Goal: Task Accomplishment & Management: Manage account settings

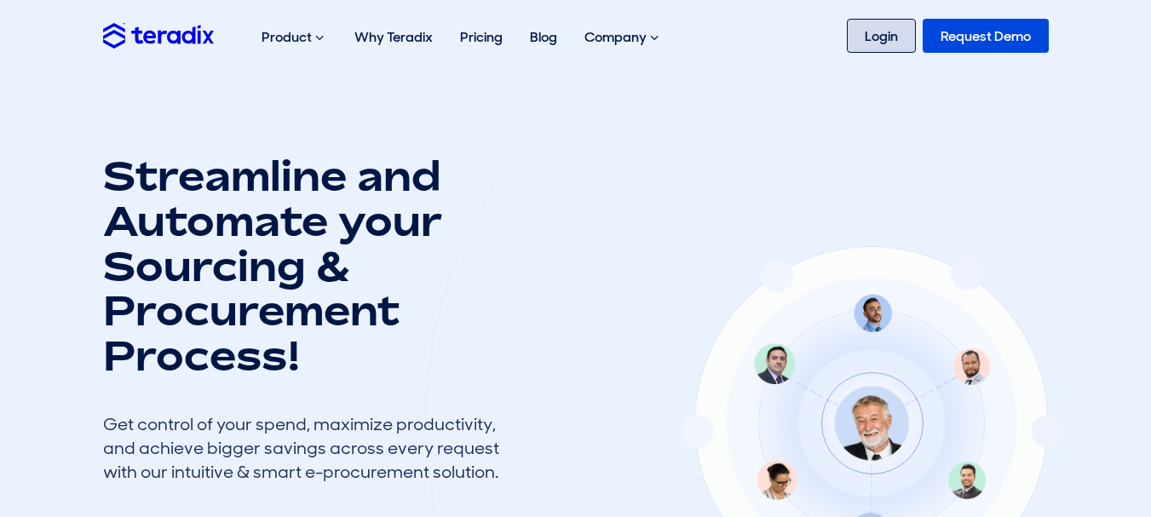
click at [884, 41] on link "Login" at bounding box center [881, 36] width 69 height 34
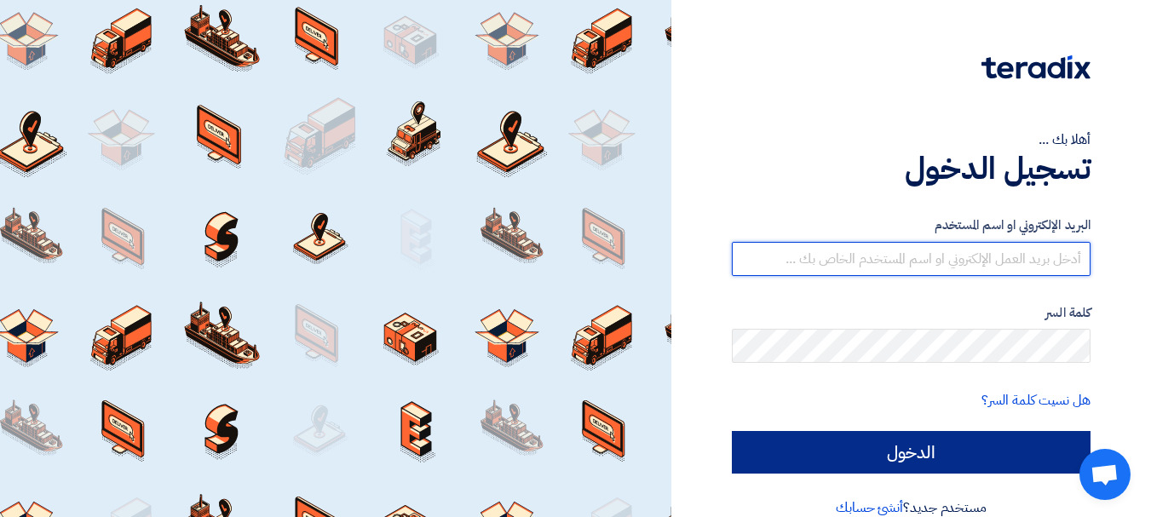
type input "[EMAIL_ADDRESS][DOMAIN_NAME]"
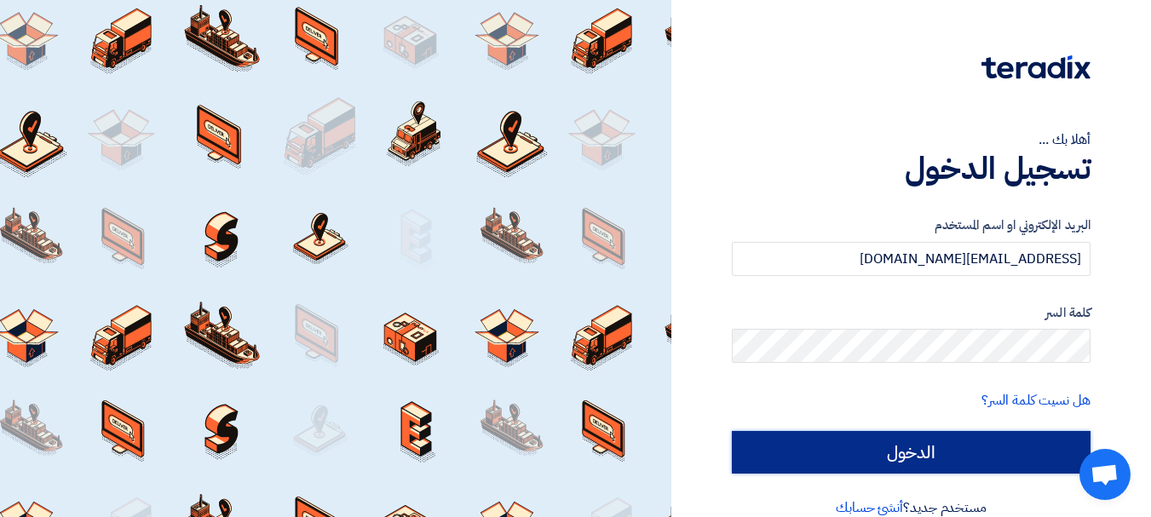
click at [773, 466] on input "الدخول" at bounding box center [911, 452] width 359 height 43
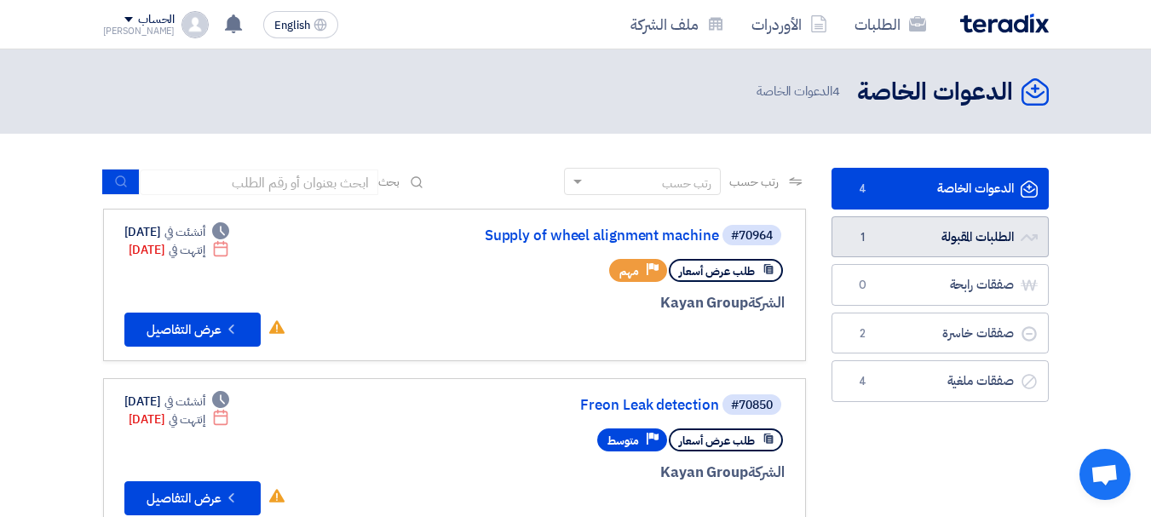
click at [959, 221] on link "الطلبات المقبولة الطلبات المقبولة 1" at bounding box center [940, 237] width 217 height 42
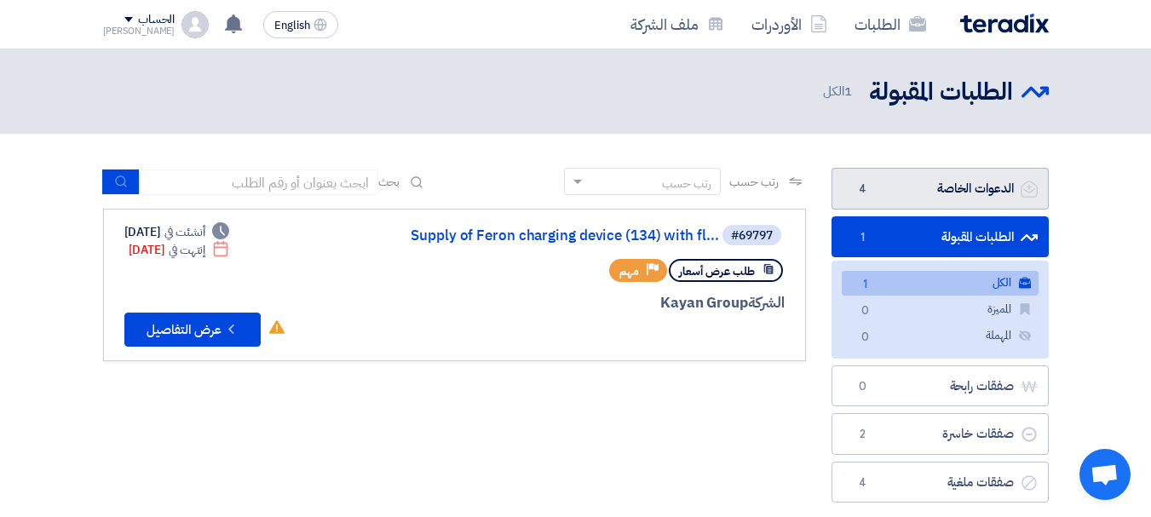
click at [955, 184] on link "الدعوات الخاصة الدعوات الخاصة 4" at bounding box center [940, 189] width 217 height 42
